Goal: Information Seeking & Learning: Learn about a topic

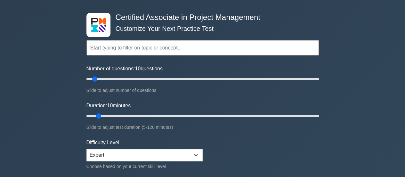
scroll to position [32, 0]
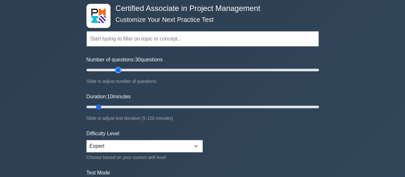
drag, startPoint x: 96, startPoint y: 69, endPoint x: 116, endPoint y: 72, distance: 20.3
type input "30"
click at [116, 72] on input "Number of questions: 30 questions" at bounding box center [202, 70] width 233 height 8
drag, startPoint x: 101, startPoint y: 106, endPoint x: 161, endPoint y: 109, distance: 60.6
type input "40"
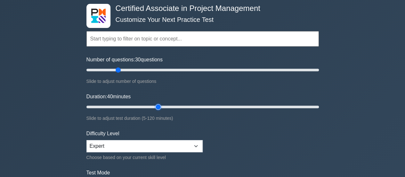
click at [161, 109] on input "Duration: 40 minutes" at bounding box center [202, 107] width 233 height 8
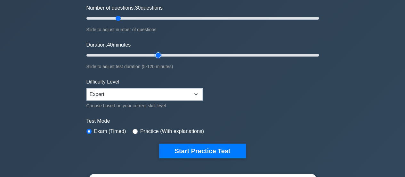
scroll to position [128, 0]
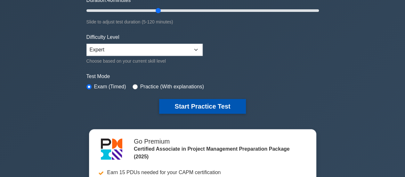
click at [190, 105] on button "Start Practice Test" at bounding box center [202, 106] width 86 height 15
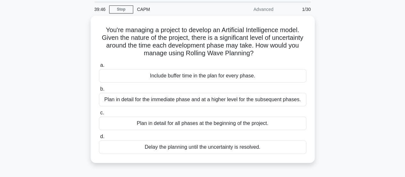
scroll to position [32, 0]
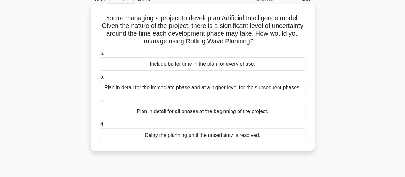
click at [286, 88] on div "Plan in detail for the immediate phase and at a higher level for the subsequent…" at bounding box center [203, 87] width 208 height 13
click at [99, 79] on input "b. Plan in detail for the immediate phase and at a higher level for the subsequ…" at bounding box center [99, 77] width 0 height 4
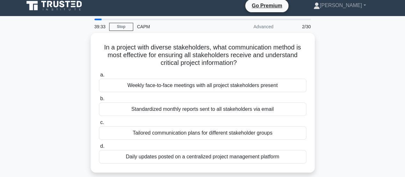
scroll to position [0, 0]
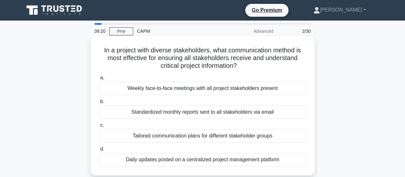
click at [283, 135] on div "Tailored communication plans for different stakeholder groups" at bounding box center [203, 135] width 208 height 13
click at [99, 127] on input "c. Tailored communication plans for different stakeholder groups" at bounding box center [99, 125] width 0 height 4
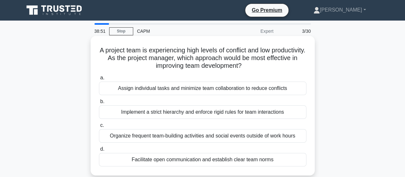
click at [280, 159] on div "Facilitate open communication and establish clear team norms" at bounding box center [203, 158] width 208 height 13
click at [99, 151] on input "d. Facilitate open communication and establish clear team norms" at bounding box center [99, 149] width 0 height 4
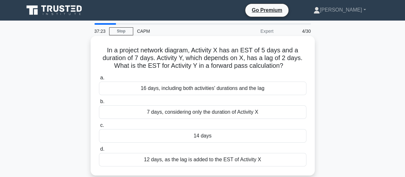
click at [235, 135] on div "14 days" at bounding box center [203, 135] width 208 height 13
click at [99, 127] on input "c. 14 days" at bounding box center [99, 125] width 0 height 4
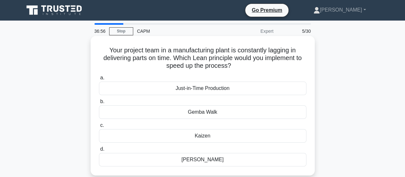
click at [235, 91] on div "Just-in-Time Production" at bounding box center [203, 87] width 208 height 13
click at [99, 80] on input "a. Just-in-Time Production" at bounding box center [99, 78] width 0 height 4
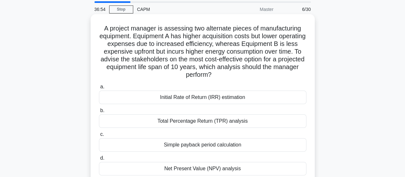
scroll to position [32, 0]
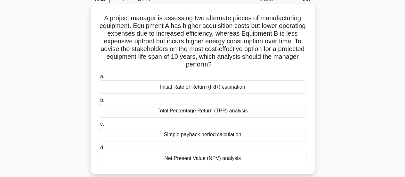
click at [277, 157] on div "Net Present Value (NPV) analysis" at bounding box center [203, 157] width 208 height 13
click at [99, 150] on input "d. Net Present Value (NPV) analysis" at bounding box center [99, 147] width 0 height 4
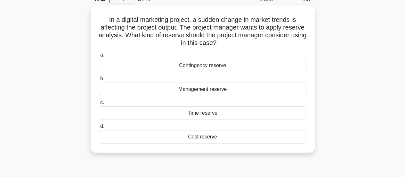
scroll to position [0, 0]
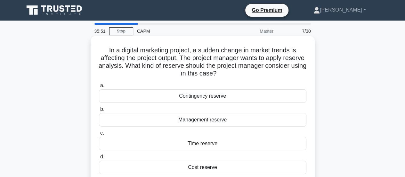
click at [265, 142] on div "Time reserve" at bounding box center [203, 142] width 208 height 13
click at [99, 135] on input "c. Time reserve" at bounding box center [99, 133] width 0 height 4
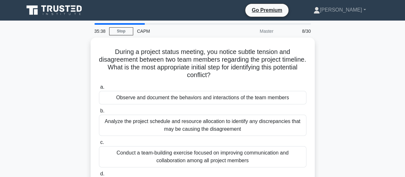
scroll to position [32, 0]
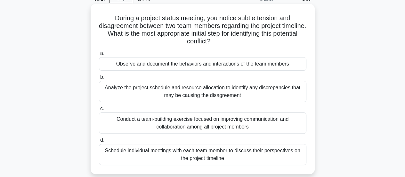
click at [289, 66] on div "Observe and document the behaviors and interactions of the team members" at bounding box center [203, 63] width 208 height 13
click at [99, 55] on input "a. Observe and document the behaviors and interactions of the team members" at bounding box center [99, 53] width 0 height 4
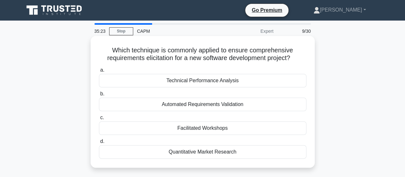
scroll to position [0, 0]
click at [249, 127] on div "Facilitated Workshops" at bounding box center [203, 127] width 208 height 13
click at [99, 119] on input "c. Facilitated Workshops" at bounding box center [99, 117] width 0 height 4
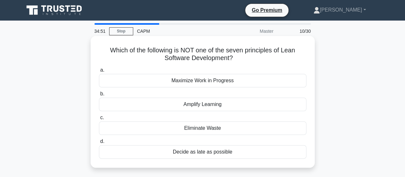
click at [234, 103] on div "Amplify Learning" at bounding box center [203, 103] width 208 height 13
click at [99, 96] on input "b. Amplify Learning" at bounding box center [99, 94] width 0 height 4
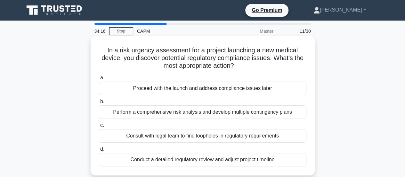
click at [286, 159] on div "Conduct a detailed regulatory review and adjust project timeline" at bounding box center [203, 158] width 208 height 13
click at [99, 151] on input "d. Conduct a detailed regulatory review and adjust project timeline" at bounding box center [99, 149] width 0 height 4
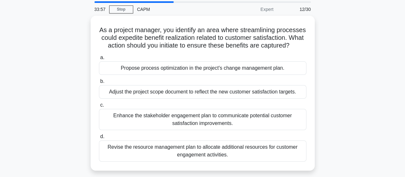
scroll to position [32, 0]
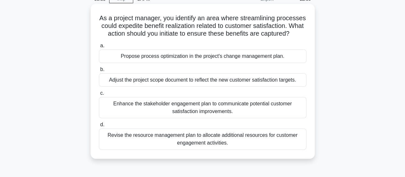
click at [292, 86] on div "Adjust the project scope document to reflect the new customer satisfaction targ…" at bounding box center [203, 79] width 208 height 13
click at [99, 71] on input "b. Adjust the project scope document to reflect the new customer satisfaction t…" at bounding box center [99, 69] width 0 height 4
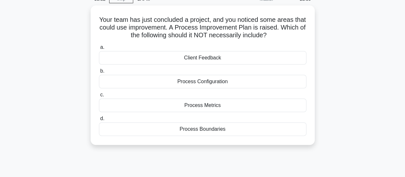
scroll to position [0, 0]
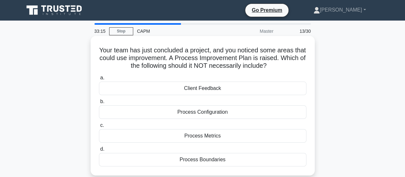
click at [279, 91] on div "Client Feedback" at bounding box center [203, 87] width 208 height 13
click at [99, 80] on input "a. Client Feedback" at bounding box center [99, 78] width 0 height 4
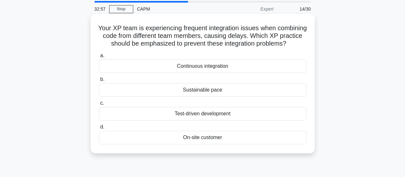
scroll to position [32, 0]
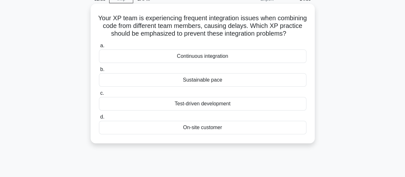
click at [242, 134] on div "On-site customer" at bounding box center [203, 126] width 208 height 13
click at [99, 119] on input "d. On-site customer" at bounding box center [99, 117] width 0 height 4
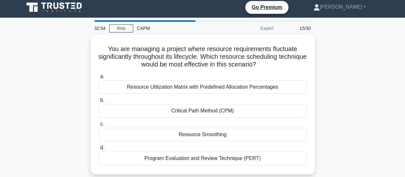
scroll to position [0, 0]
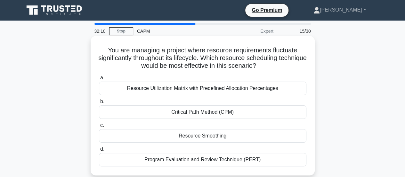
click at [280, 90] on div "Resource Utilization Matrix with Predefined Allocation Percentages" at bounding box center [203, 87] width 208 height 13
click at [99, 80] on input "a. Resource Utilization Matrix with Predefined Allocation Percentages" at bounding box center [99, 78] width 0 height 4
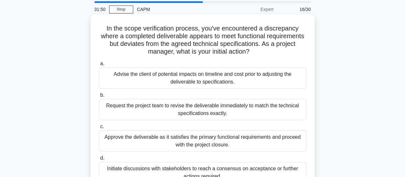
scroll to position [32, 0]
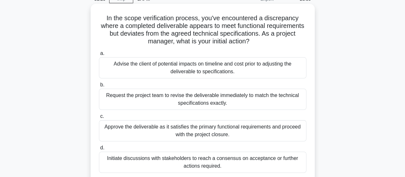
click at [251, 163] on div "Initiate discussions with stakeholders to reach a consensus on acceptance or fu…" at bounding box center [203, 161] width 208 height 21
click at [99, 150] on input "d. Initiate discussions with stakeholders to reach a consensus on acceptance or…" at bounding box center [99, 147] width 0 height 4
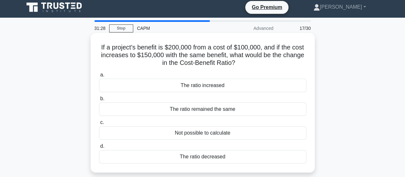
scroll to position [0, 0]
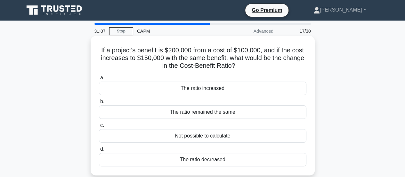
click at [238, 160] on div "The ratio decreased" at bounding box center [203, 158] width 208 height 13
click at [99, 151] on input "d. The ratio decreased" at bounding box center [99, 149] width 0 height 4
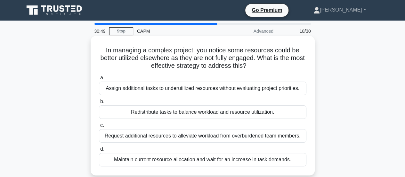
click at [293, 112] on div "Redistribute tasks to balance workload and resource utilization." at bounding box center [203, 111] width 208 height 13
click at [99, 103] on input "b. Redistribute tasks to balance workload and resource utilization." at bounding box center [99, 101] width 0 height 4
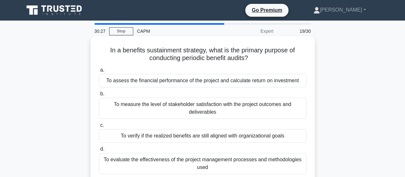
click at [290, 137] on div "To verify if the realized benefits are still aligned with organizational goals" at bounding box center [203, 135] width 208 height 13
click at [99, 127] on input "c. To verify if the realized benefits are still aligned with organizational goa…" at bounding box center [99, 125] width 0 height 4
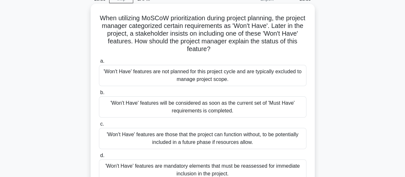
scroll to position [64, 0]
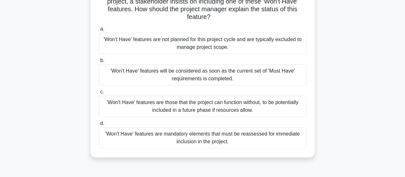
click at [232, 47] on div "'Won't Have' features are not planned for this project cycle and are typically …" at bounding box center [203, 43] width 208 height 21
click at [99, 31] on input "a. 'Won't Have' features are not planned for this project cycle and are typical…" at bounding box center [99, 29] width 0 height 4
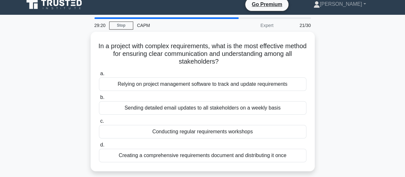
scroll to position [0, 0]
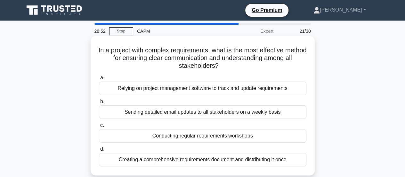
click at [288, 90] on div "Relying on project management software to track and update requirements" at bounding box center [203, 87] width 208 height 13
click at [99, 80] on input "a. Relying on project management software to track and update requirements" at bounding box center [99, 78] width 0 height 4
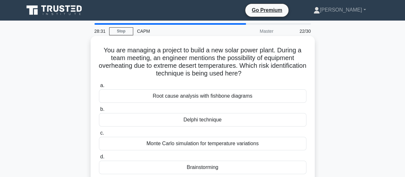
click at [248, 166] on div "Brainstorming" at bounding box center [203, 166] width 208 height 13
click at [99, 159] on input "d. Brainstorming" at bounding box center [99, 156] width 0 height 4
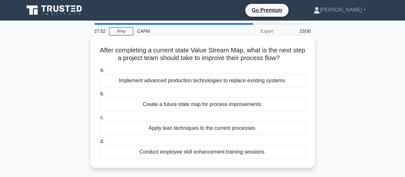
click at [257, 105] on div "Create a future state map for process improvements." at bounding box center [203, 103] width 208 height 13
click at [99, 96] on input "b. Create a future state map for process improvements." at bounding box center [99, 94] width 0 height 4
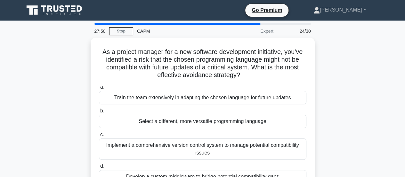
scroll to position [32, 0]
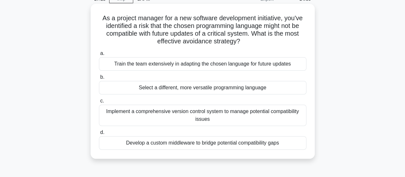
click at [283, 87] on div "Select a different, more versatile programming language" at bounding box center [203, 87] width 208 height 13
click at [99, 79] on input "b. Select a different, more versatile programming language" at bounding box center [99, 77] width 0 height 4
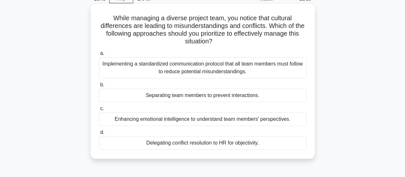
click at [290, 119] on div "Enhancing emotional intelligence to understand team members' perspectives." at bounding box center [203, 118] width 208 height 13
click at [99, 111] on input "c. Enhancing emotional intelligence to understand team members' perspectives." at bounding box center [99, 108] width 0 height 4
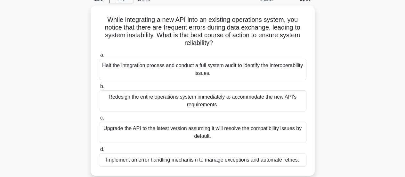
click at [298, 158] on div "Implement an error handling mechanism to manage exceptions and automate retries." at bounding box center [203, 159] width 208 height 13
click at [99, 151] on input "d. Implement an error handling mechanism to manage exceptions and automate retr…" at bounding box center [99, 149] width 0 height 4
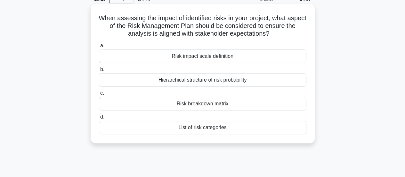
click at [260, 103] on div "Risk breakdown matrix" at bounding box center [203, 103] width 208 height 13
click at [99, 95] on input "c. Risk breakdown matrix" at bounding box center [99, 93] width 0 height 4
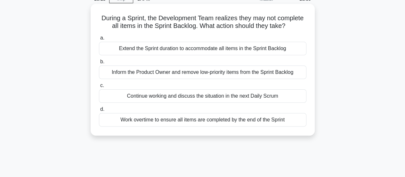
click at [296, 72] on div "Inform the Product Owner and remove low-priority items from the Sprint Backlog" at bounding box center [203, 71] width 208 height 13
click at [99, 64] on input "b. Inform the Product Owner and remove low-priority items from the Sprint Backl…" at bounding box center [99, 62] width 0 height 4
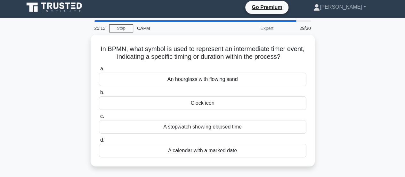
scroll to position [0, 0]
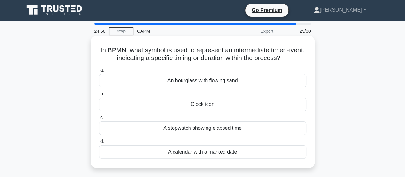
click at [266, 127] on div "A stopwatch showing elapsed time" at bounding box center [203, 127] width 208 height 13
click at [99, 119] on input "c. A stopwatch showing elapsed time" at bounding box center [99, 117] width 0 height 4
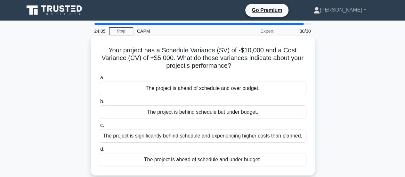
click at [273, 109] on div "The project is behind schedule but under budget." at bounding box center [203, 111] width 208 height 13
click at [99, 103] on input "b. The project is behind schedule but under budget." at bounding box center [99, 101] width 0 height 4
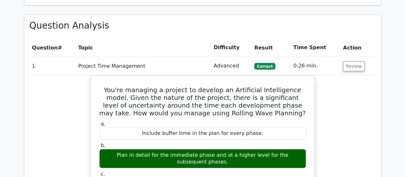
scroll to position [769, 0]
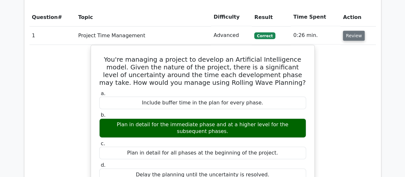
click at [345, 31] on button "Review" at bounding box center [354, 36] width 22 height 10
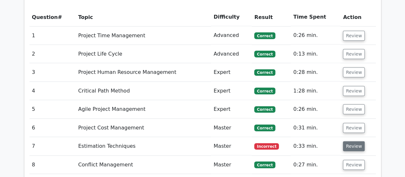
click at [349, 141] on button "Review" at bounding box center [354, 146] width 22 height 10
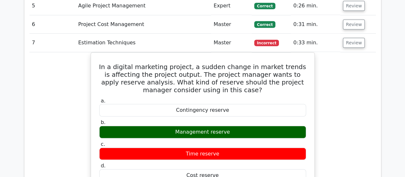
scroll to position [865, 0]
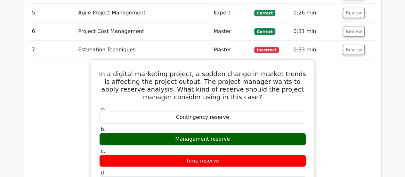
click at [354, 41] on td "Review" at bounding box center [358, 50] width 35 height 18
click at [353, 45] on button "Review" at bounding box center [354, 50] width 22 height 10
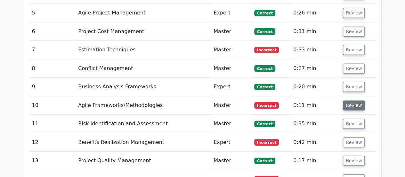
click at [358, 100] on button "Review" at bounding box center [354, 105] width 22 height 10
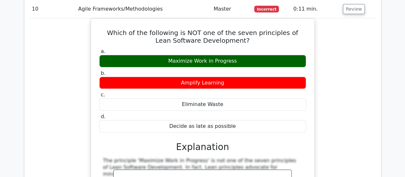
scroll to position [929, 0]
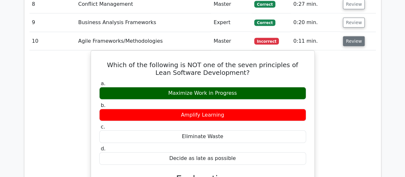
click at [351, 36] on button "Review" at bounding box center [354, 41] width 22 height 10
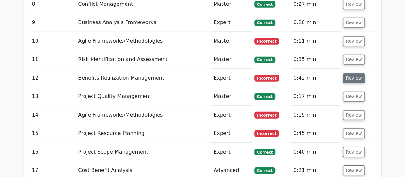
click at [350, 73] on button "Review" at bounding box center [354, 78] width 22 height 10
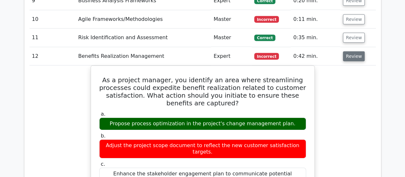
scroll to position [961, 0]
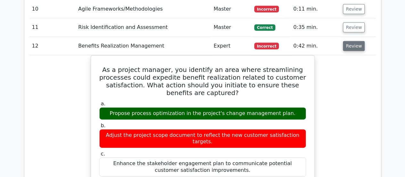
click at [352, 41] on button "Review" at bounding box center [354, 46] width 22 height 10
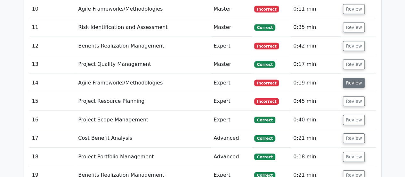
click at [347, 78] on button "Review" at bounding box center [354, 83] width 22 height 10
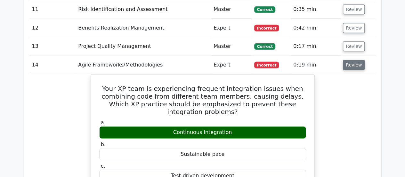
scroll to position [993, 0]
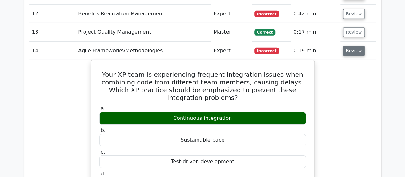
click at [349, 46] on button "Review" at bounding box center [354, 51] width 22 height 10
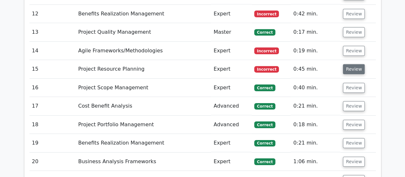
click at [350, 64] on button "Review" at bounding box center [354, 69] width 22 height 10
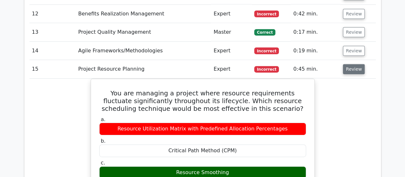
click at [347, 64] on button "Review" at bounding box center [354, 69] width 22 height 10
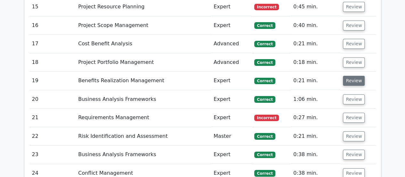
scroll to position [1057, 0]
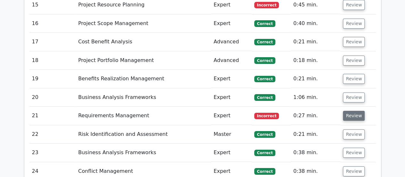
click at [358, 111] on button "Review" at bounding box center [354, 116] width 22 height 10
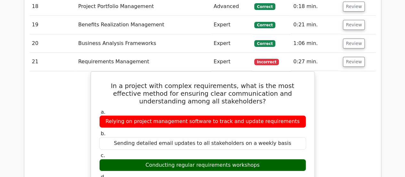
scroll to position [1121, 0]
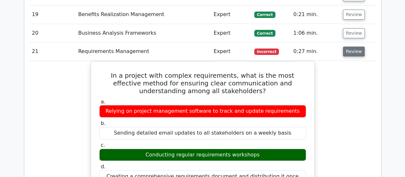
click at [349, 46] on button "Review" at bounding box center [354, 51] width 22 height 10
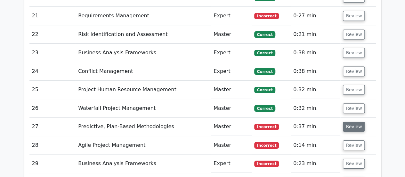
scroll to position [1185, 0]
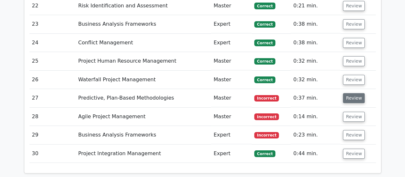
click at [348, 93] on button "Review" at bounding box center [354, 98] width 22 height 10
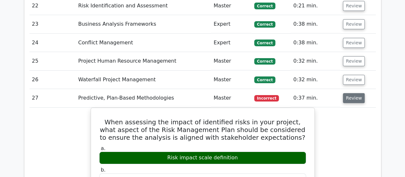
scroll to position [1217, 0]
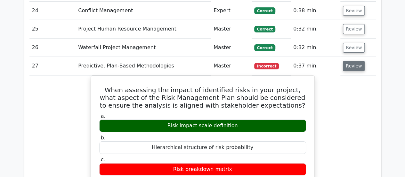
click at [356, 61] on button "Review" at bounding box center [354, 66] width 22 height 10
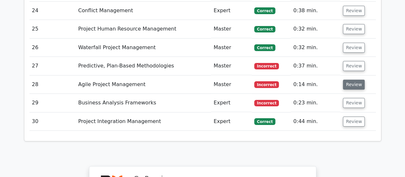
click at [353, 79] on button "Review" at bounding box center [354, 84] width 22 height 10
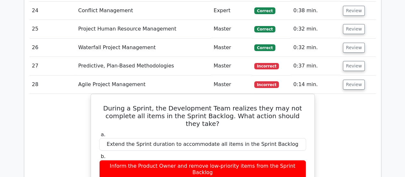
scroll to position [1249, 0]
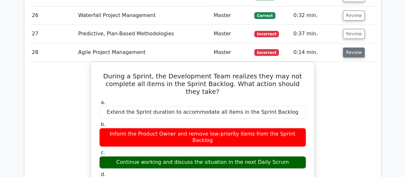
click at [347, 47] on button "Review" at bounding box center [354, 52] width 22 height 10
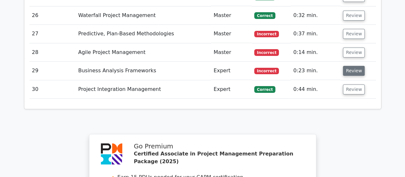
click at [349, 66] on button "Review" at bounding box center [354, 71] width 22 height 10
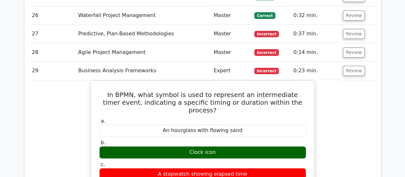
click at [341, 62] on td "Review" at bounding box center [358, 71] width 35 height 18
click at [347, 66] on button "Review" at bounding box center [354, 71] width 22 height 10
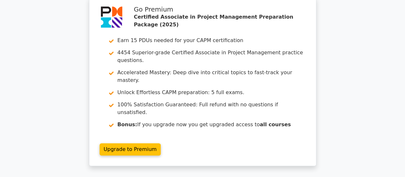
scroll to position [1410, 0]
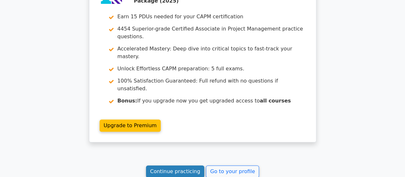
click at [189, 165] on link "Continue practicing" at bounding box center [175, 171] width 59 height 12
